Goal: Task Accomplishment & Management: Manage account settings

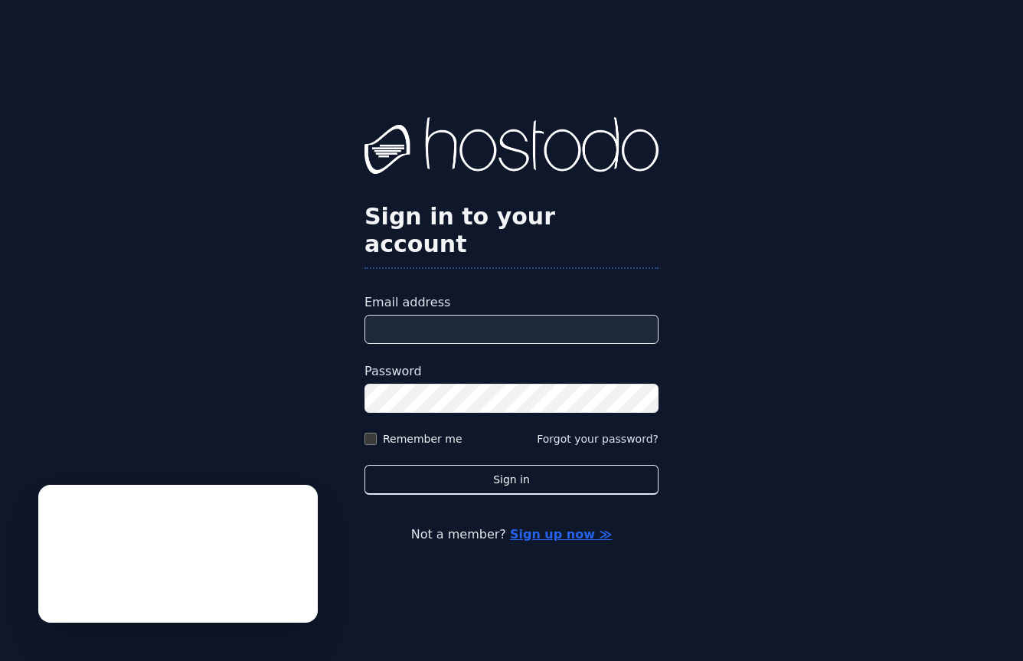
click at [334, 338] on div "Sign in to your account Email address Password Remember me Forgot your password…" at bounding box center [511, 330] width 1023 height 661
click at [468, 324] on input "Email address" at bounding box center [511, 329] width 294 height 29
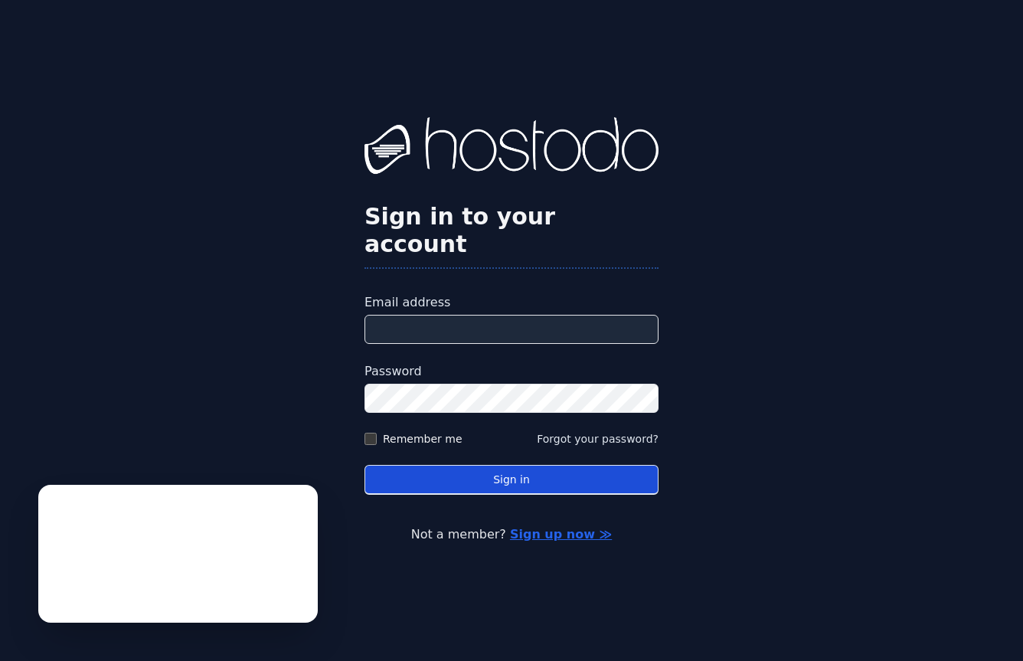
type input "**********"
click at [473, 476] on button "Sign in" at bounding box center [511, 480] width 294 height 30
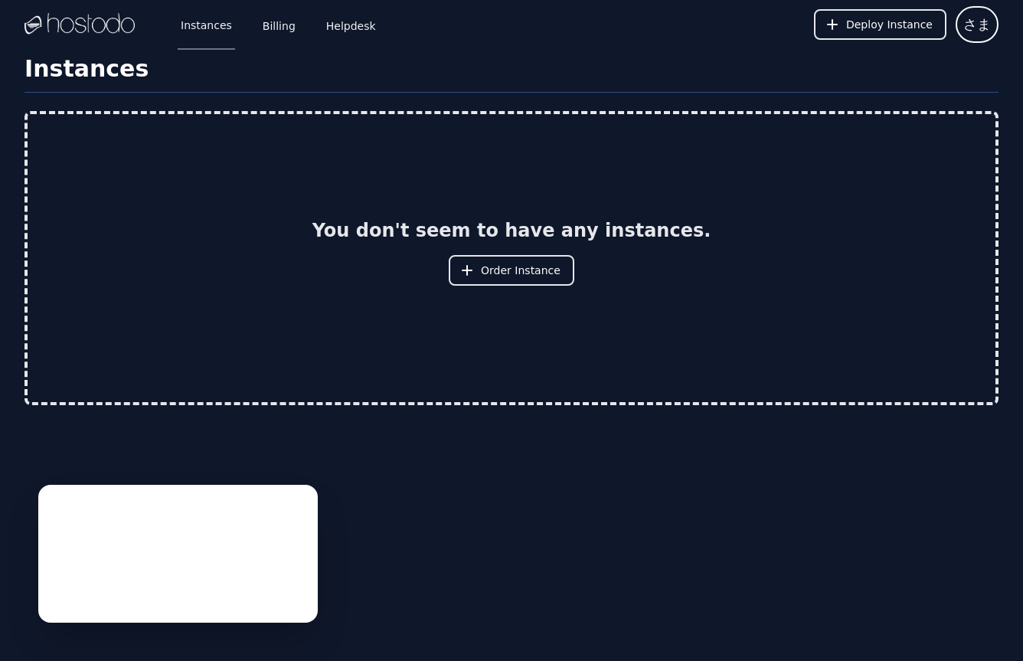
click at [96, 21] on img at bounding box center [79, 24] width 110 height 23
click at [980, 11] on button "さま" at bounding box center [976, 24] width 43 height 37
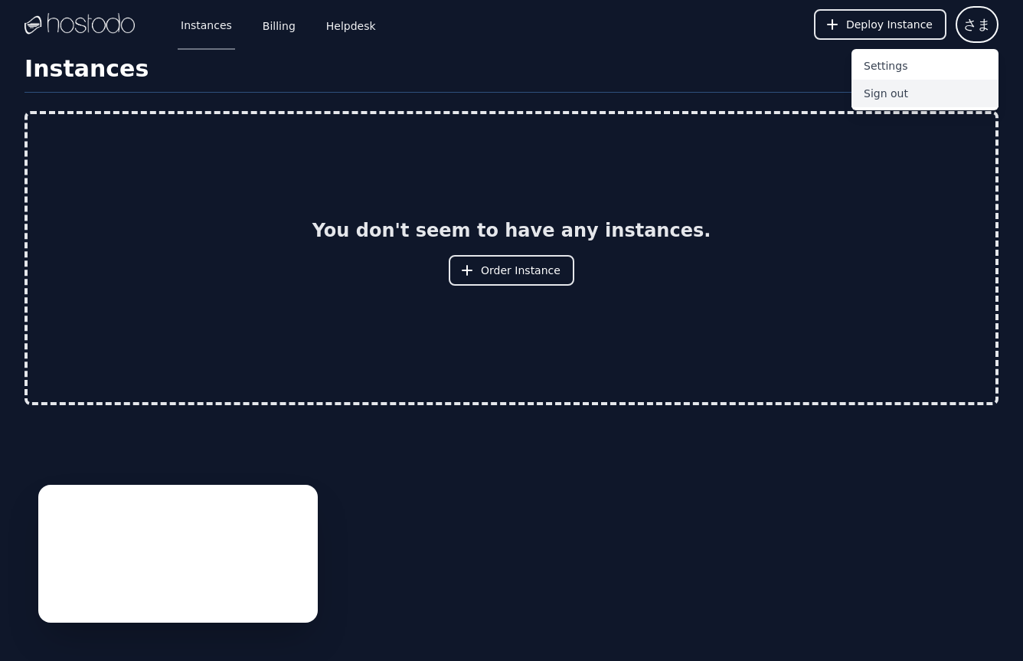
click at [895, 92] on button "Sign out" at bounding box center [924, 94] width 147 height 28
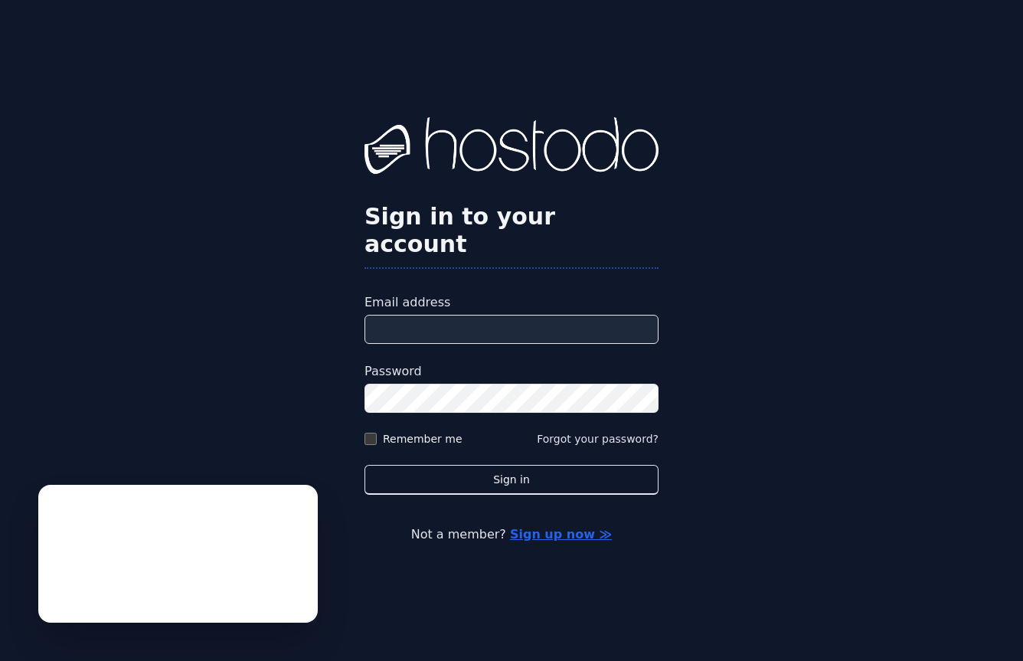
click at [482, 319] on input "Email address" at bounding box center [511, 329] width 294 height 29
type input "**********"
click at [472, 362] on label "Password" at bounding box center [511, 371] width 294 height 18
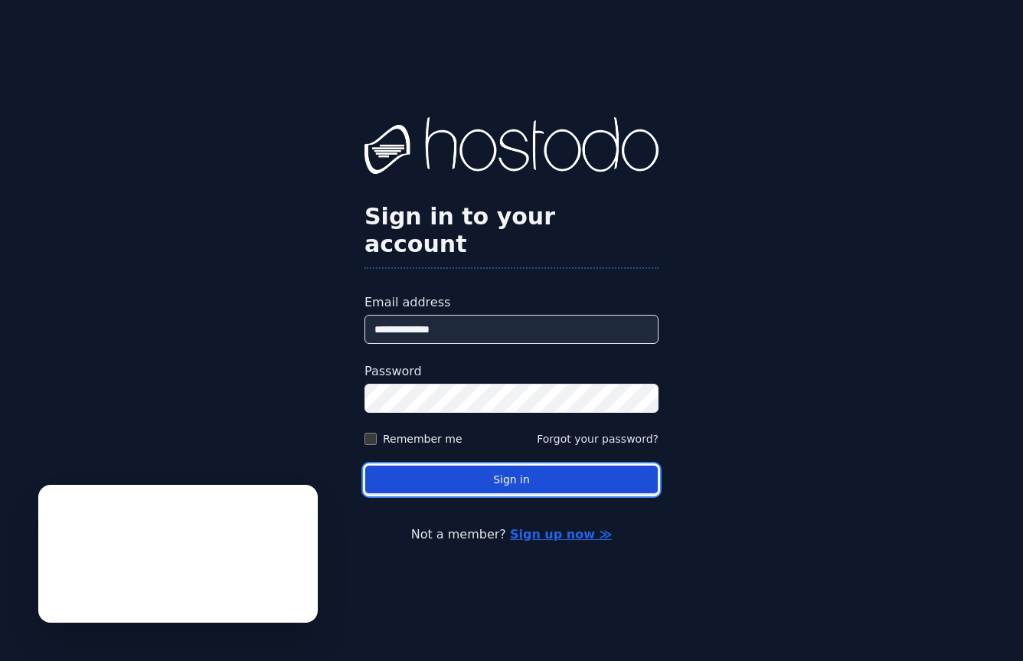
click at [469, 465] on button "Sign in" at bounding box center [511, 480] width 294 height 30
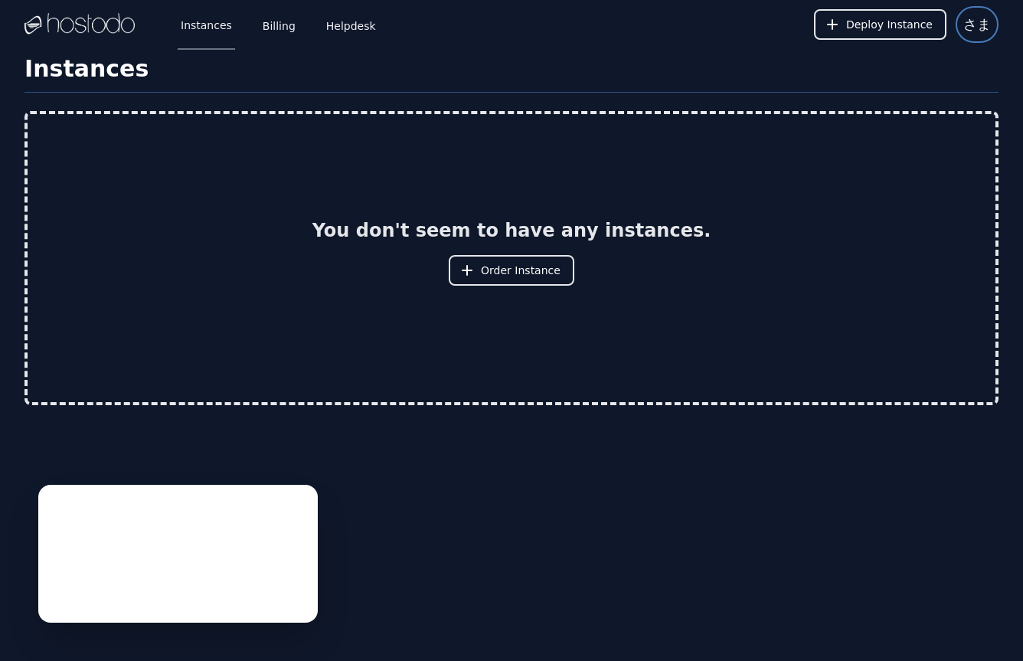
click at [970, 33] on span "さま" at bounding box center [977, 24] width 28 height 21
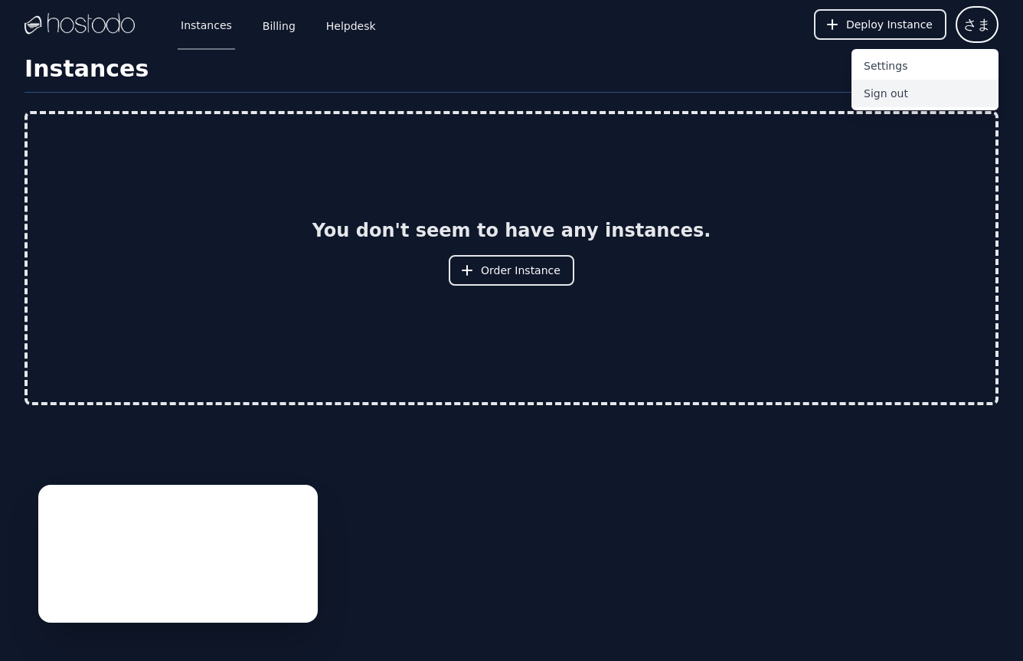
click at [893, 95] on button "Sign out" at bounding box center [924, 94] width 147 height 28
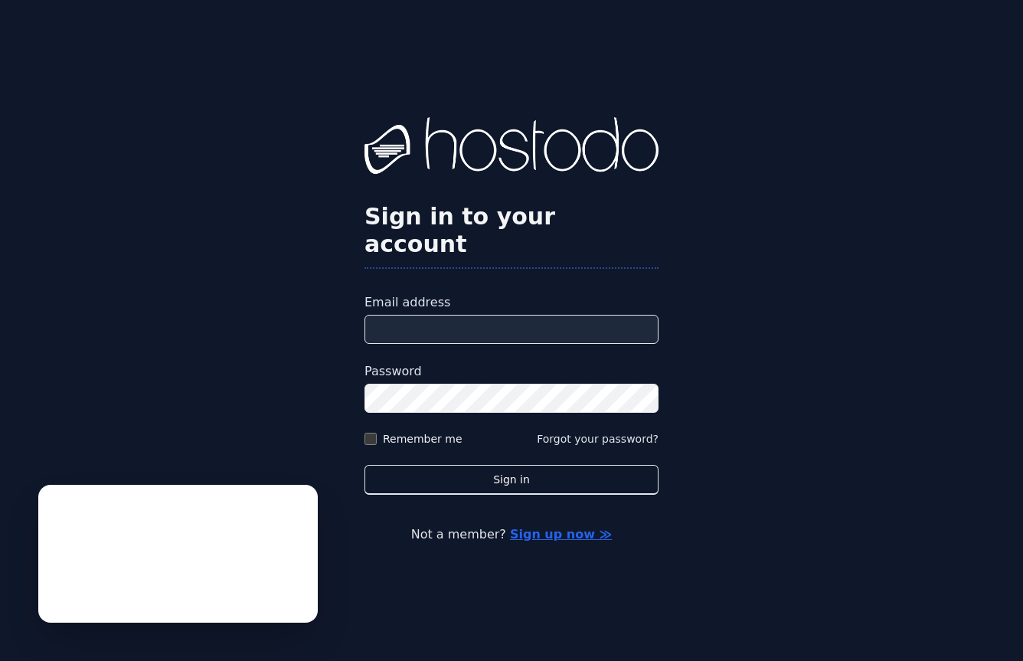
click at [502, 315] on input "Email address" at bounding box center [511, 329] width 294 height 29
type input "**********"
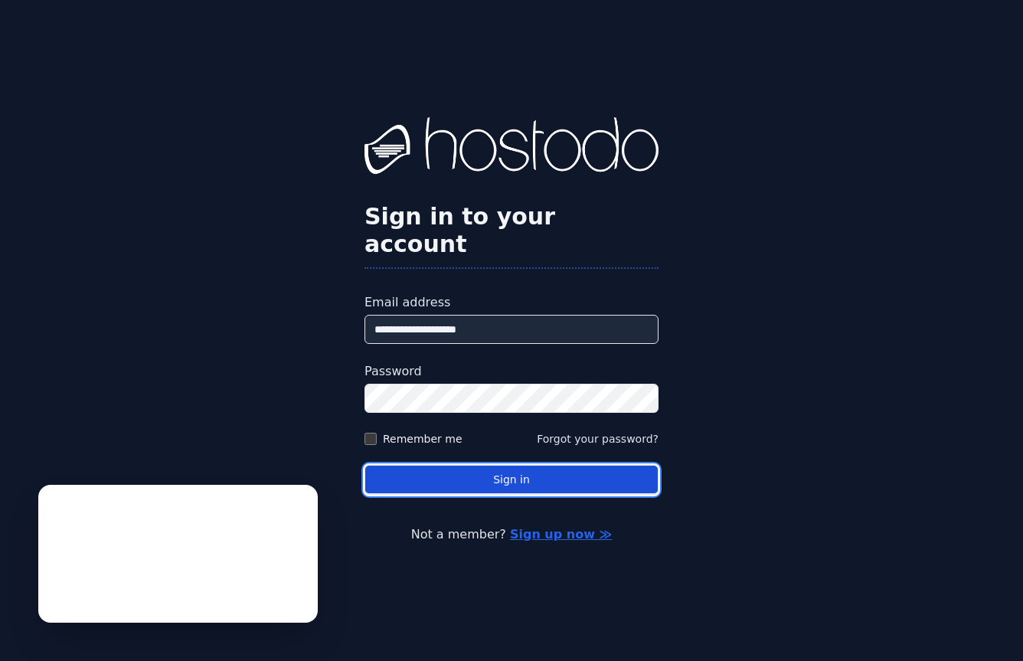
click at [468, 467] on button "Sign in" at bounding box center [511, 480] width 294 height 30
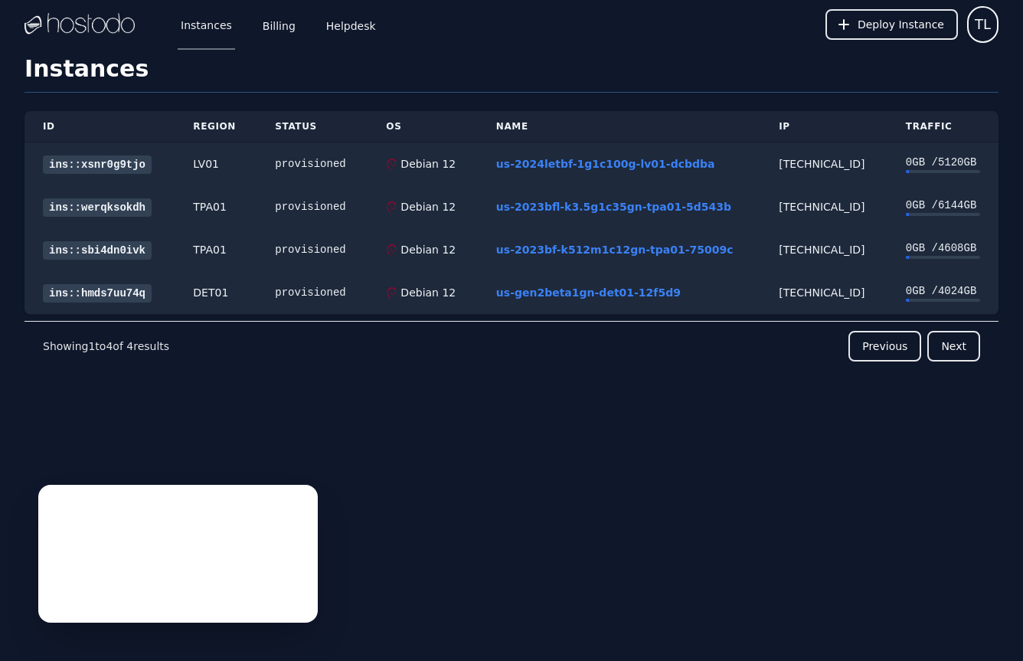
click at [303, 348] on div "Previous Next" at bounding box center [574, 346] width 811 height 31
click at [672, 347] on div "Previous Next" at bounding box center [574, 346] width 811 height 31
